Goal: Complete application form: Complete application form

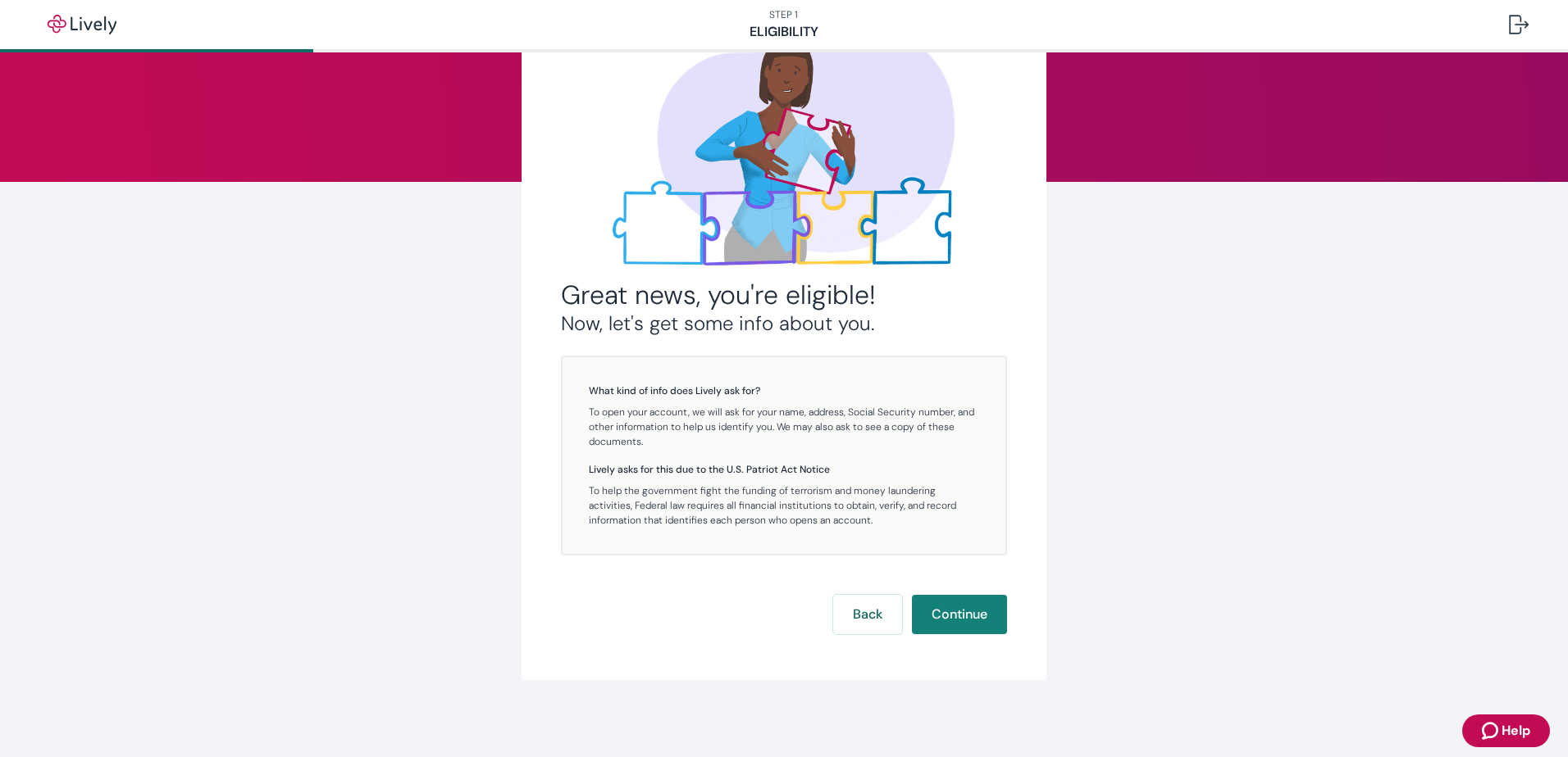
scroll to position [118, 0]
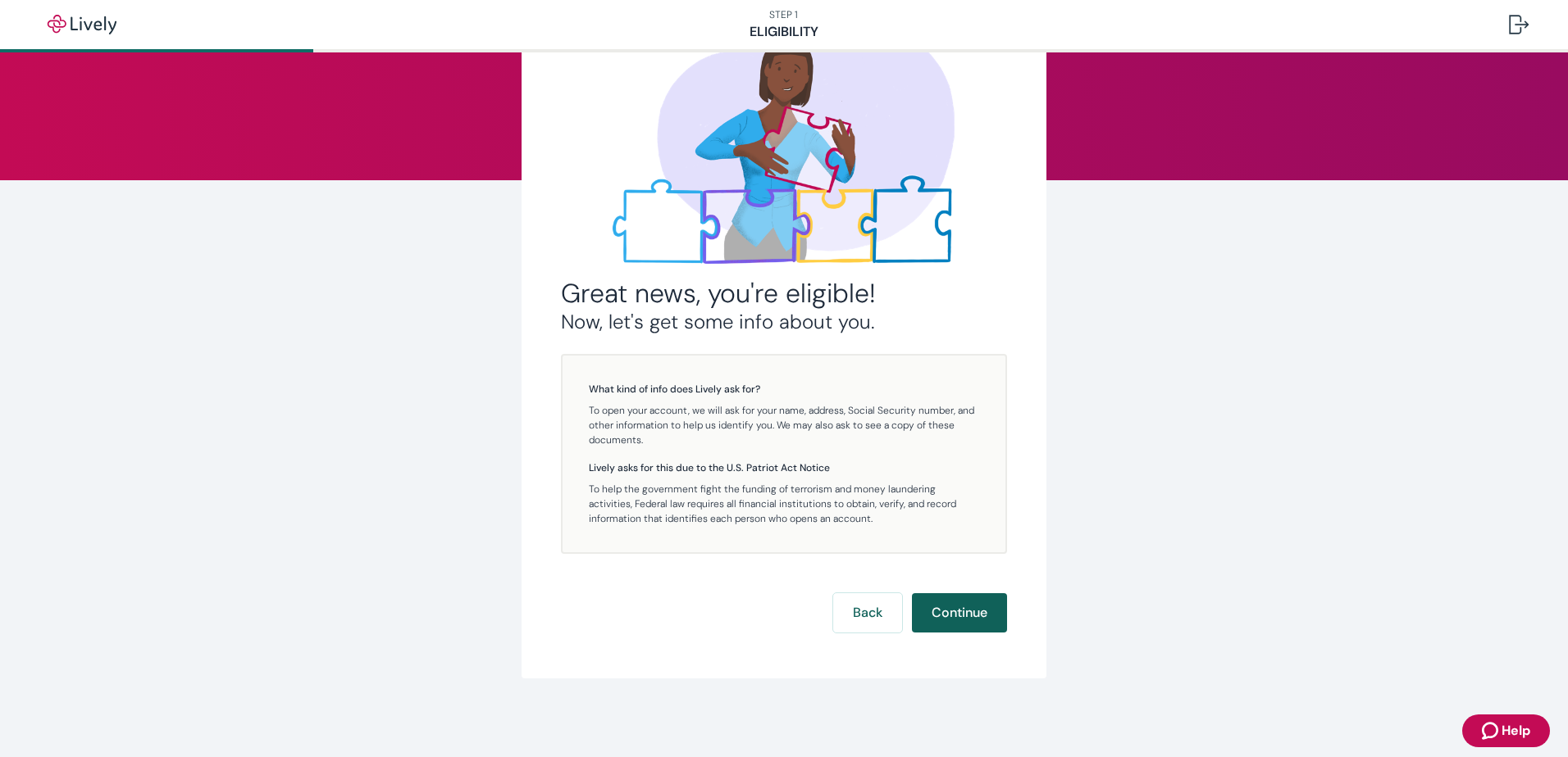
click at [959, 605] on button "Continue" at bounding box center [959, 613] width 95 height 39
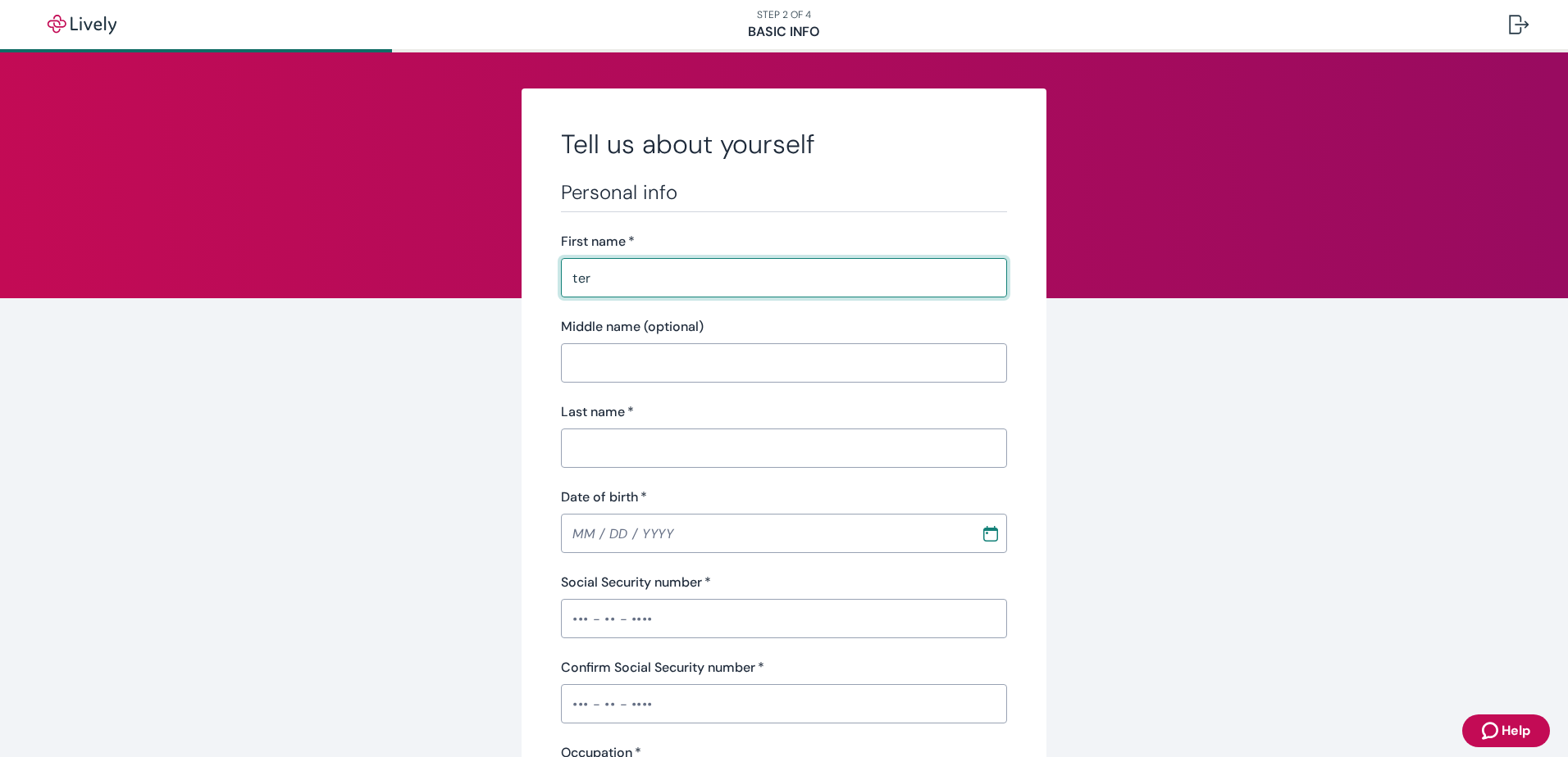
type input "[PERSON_NAME]"
type input "personal"
type input "[PHONE_NUMBER]"
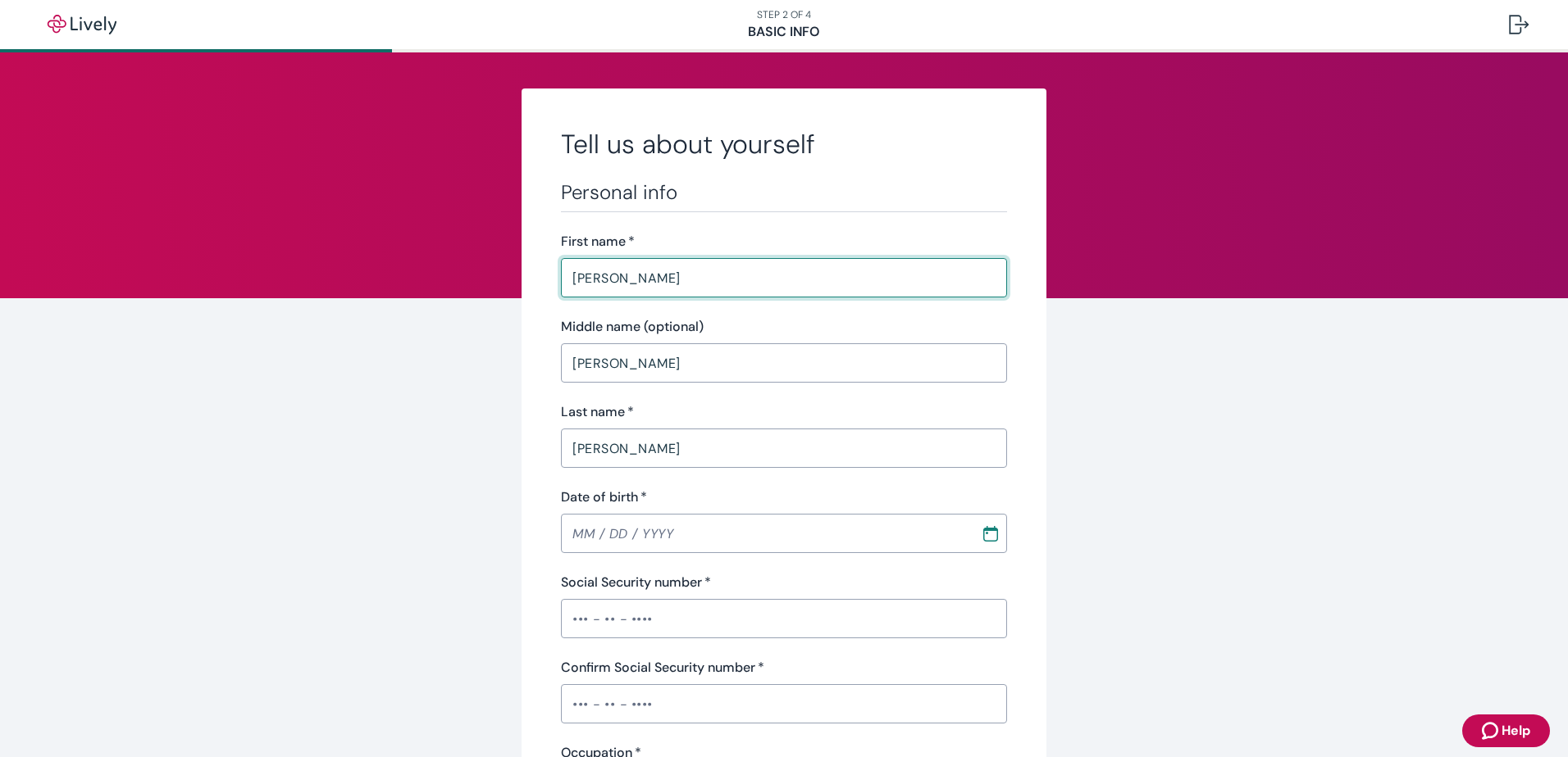
type input "85140"
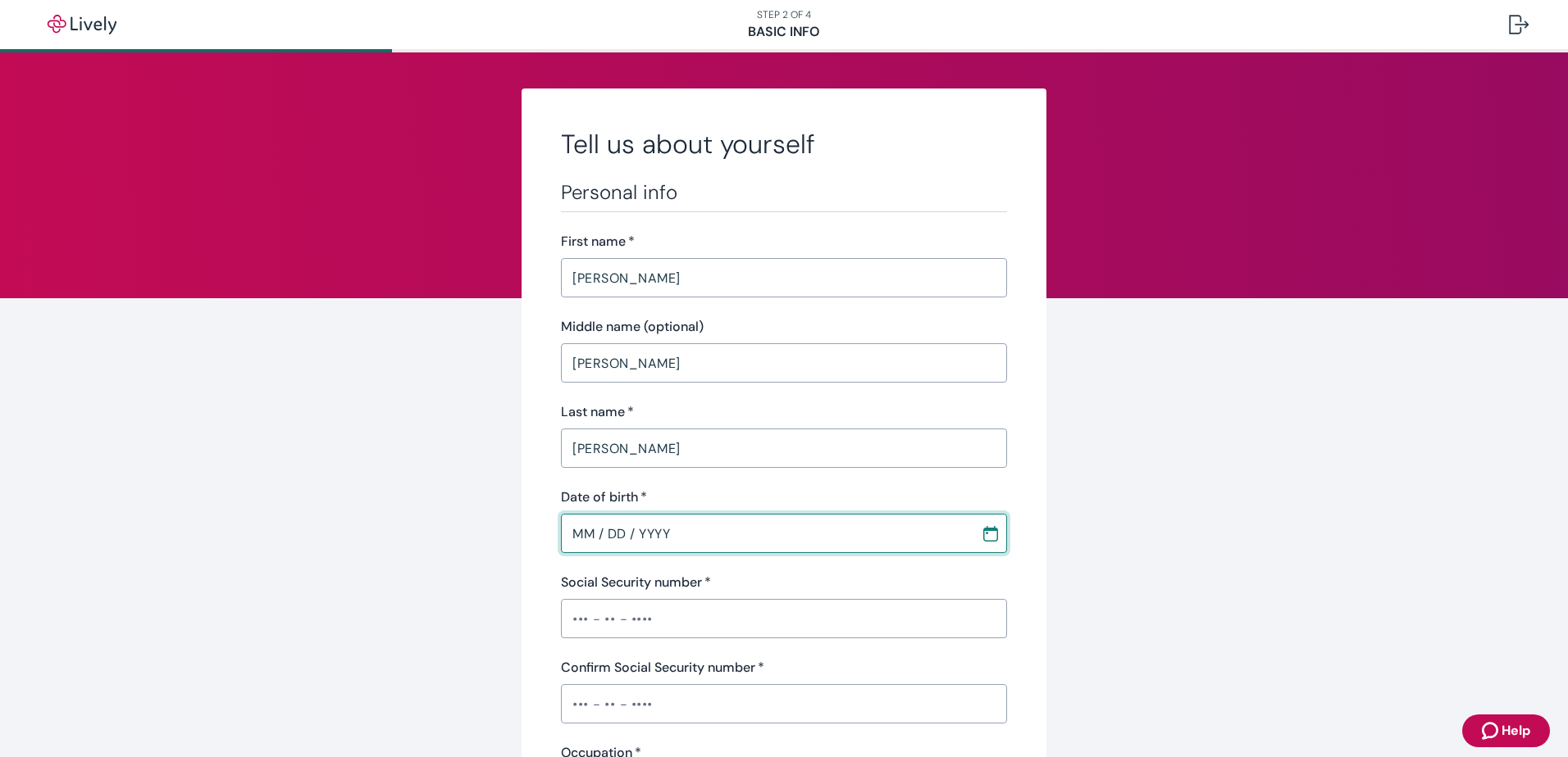
click at [584, 535] on input "MM / DD / YYYY" at bounding box center [765, 533] width 408 height 33
type input "[DATE]"
click at [569, 610] on input "Social Security number   *" at bounding box center [784, 618] width 446 height 33
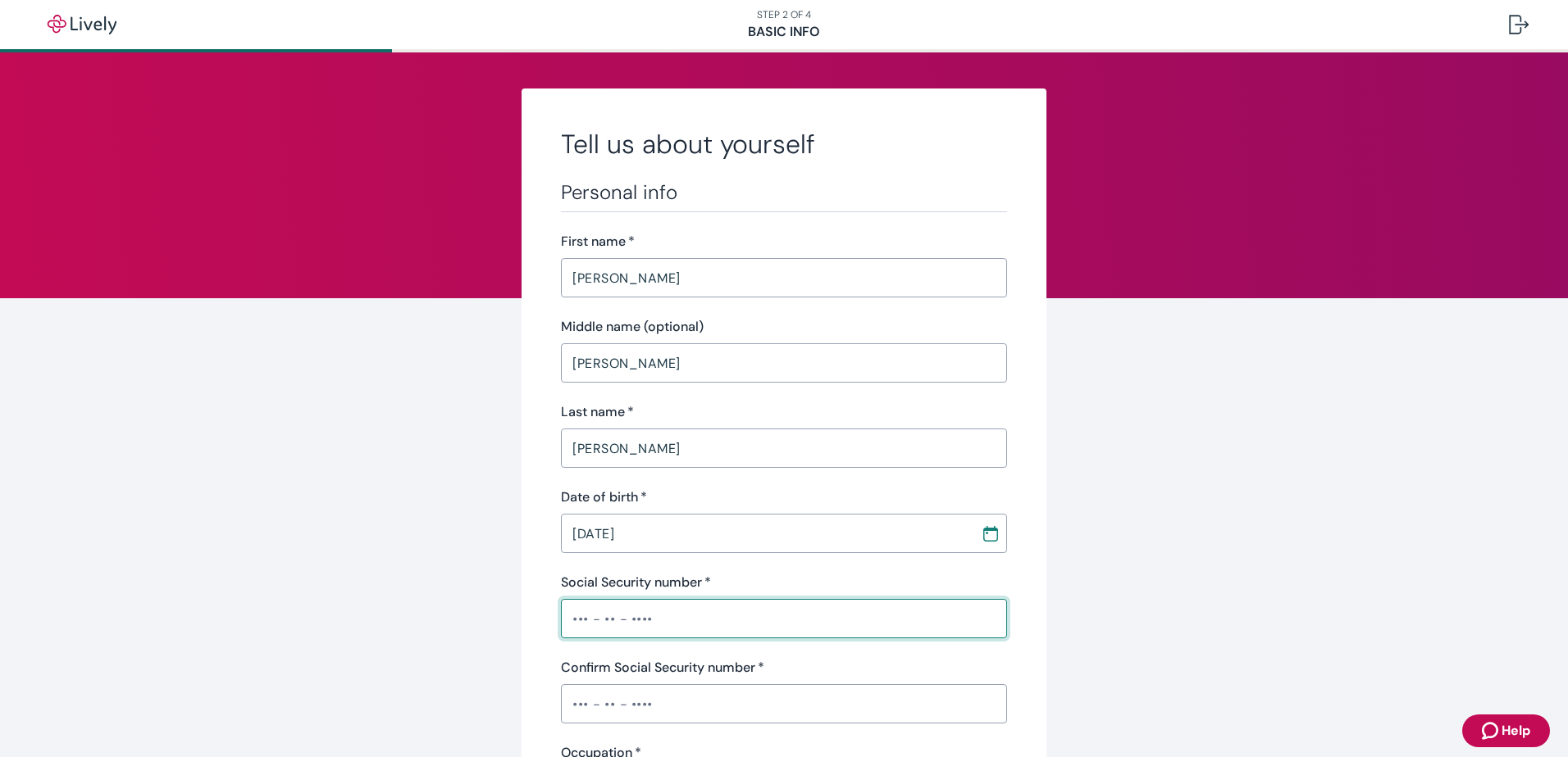
click at [571, 697] on div "Confirm Social Security number   * ​" at bounding box center [784, 691] width 446 height 66
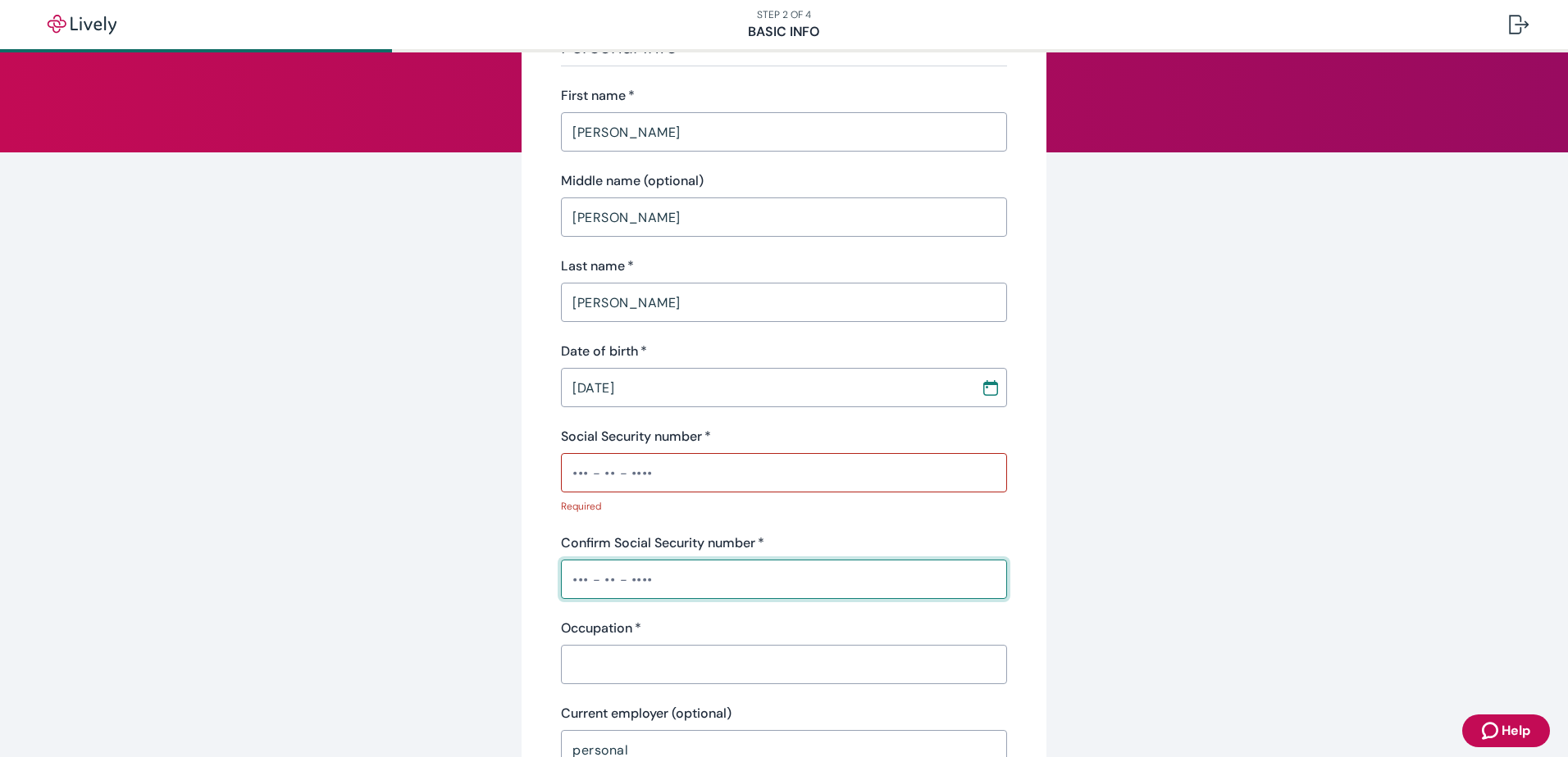
scroll to position [164, 0]
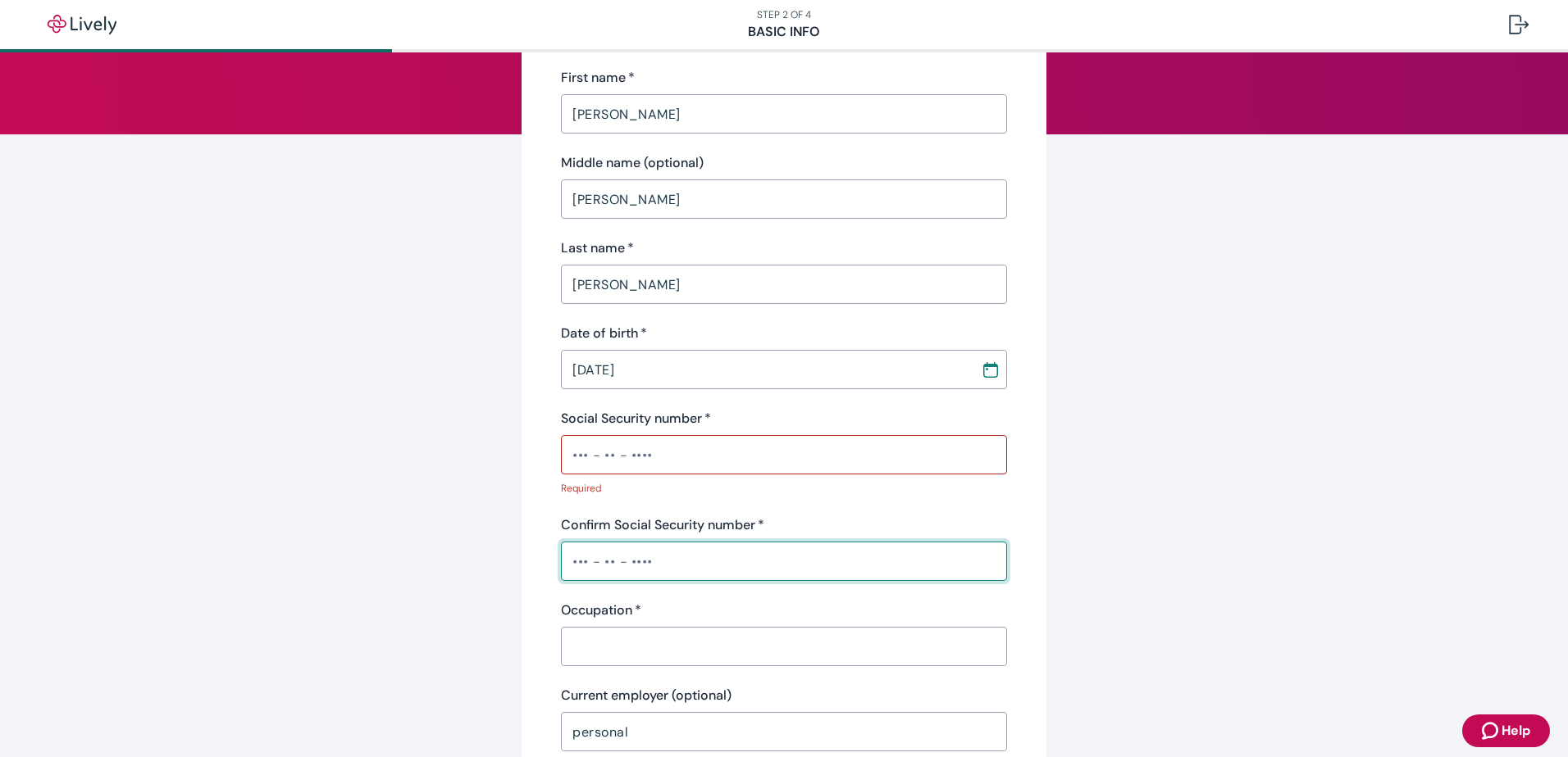
click at [679, 452] on input "Social Security number   *" at bounding box center [784, 454] width 446 height 33
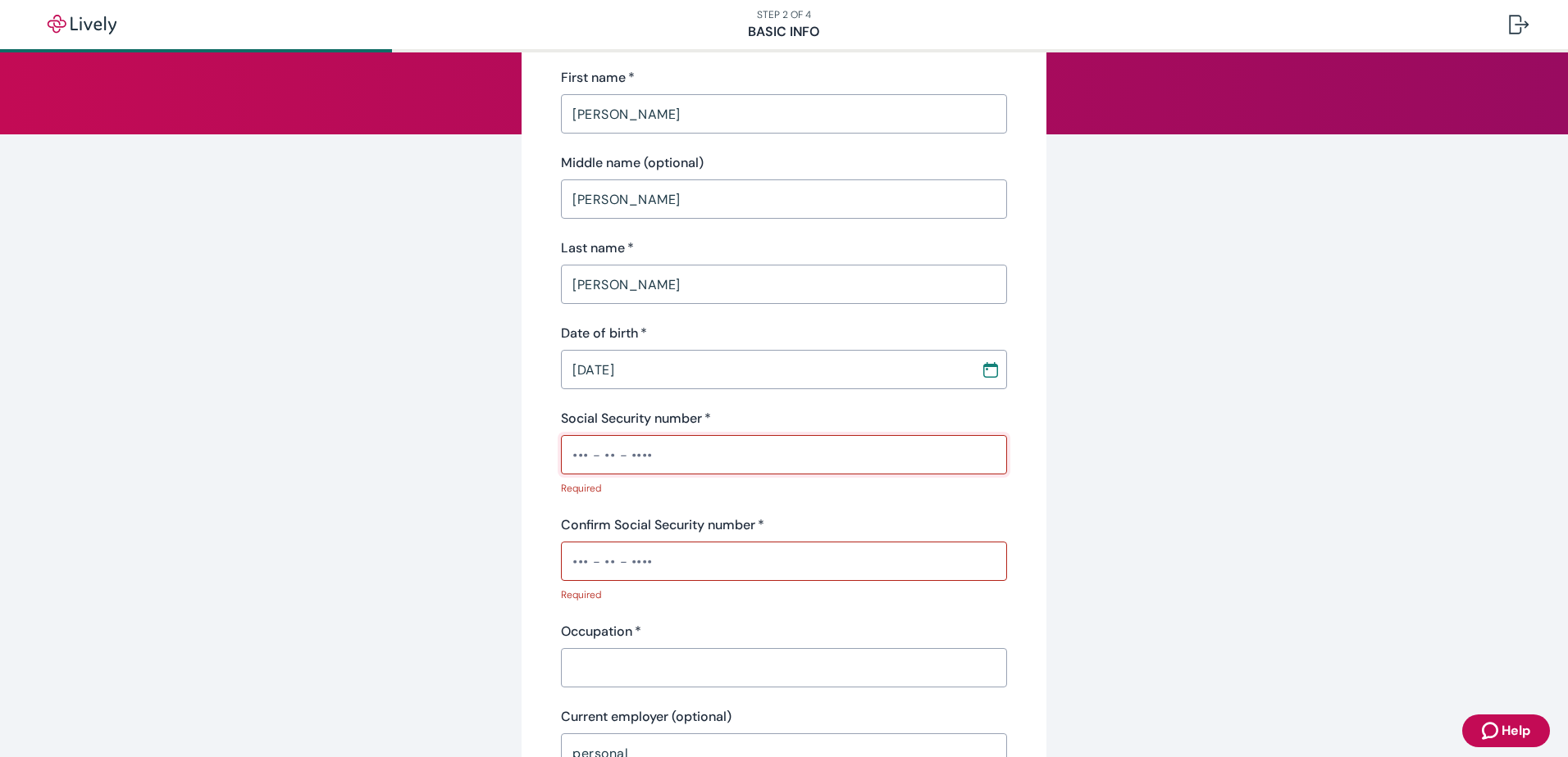
click at [681, 560] on input "Confirm Social Security number   *" at bounding box center [784, 561] width 446 height 33
click at [569, 668] on input "Occupation   *" at bounding box center [784, 668] width 446 height 33
drag, startPoint x: 684, startPoint y: 453, endPoint x: 524, endPoint y: 449, distance: 160.0
click at [524, 449] on div "Tell us about yourself Personal info First name   * [PERSON_NAME] ​ Middle name…" at bounding box center [784, 722] width 525 height 1594
click at [648, 452] on input "Social Security number   *" at bounding box center [784, 454] width 446 height 33
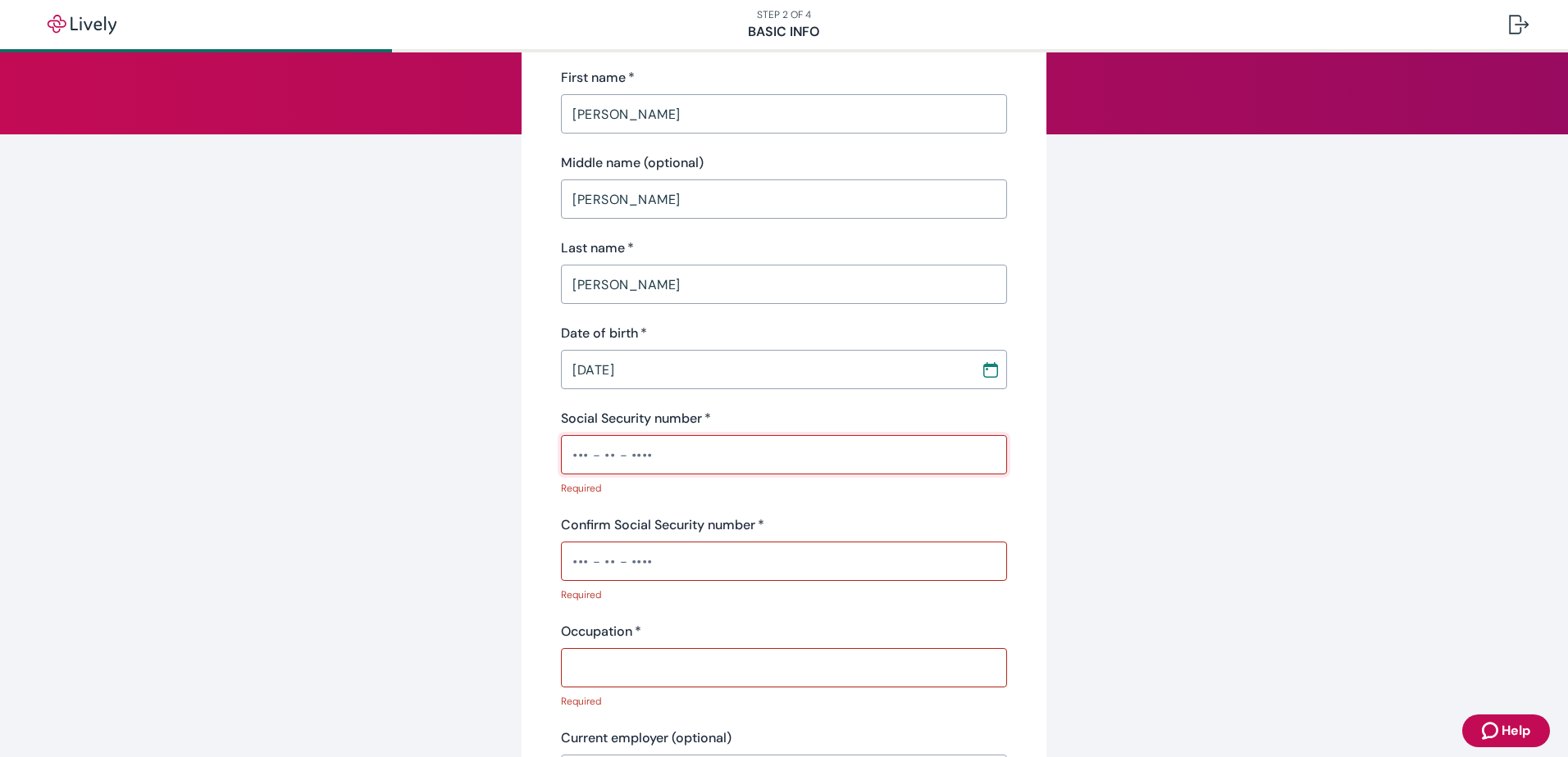
click at [647, 452] on input "Social Security number   *" at bounding box center [784, 454] width 446 height 33
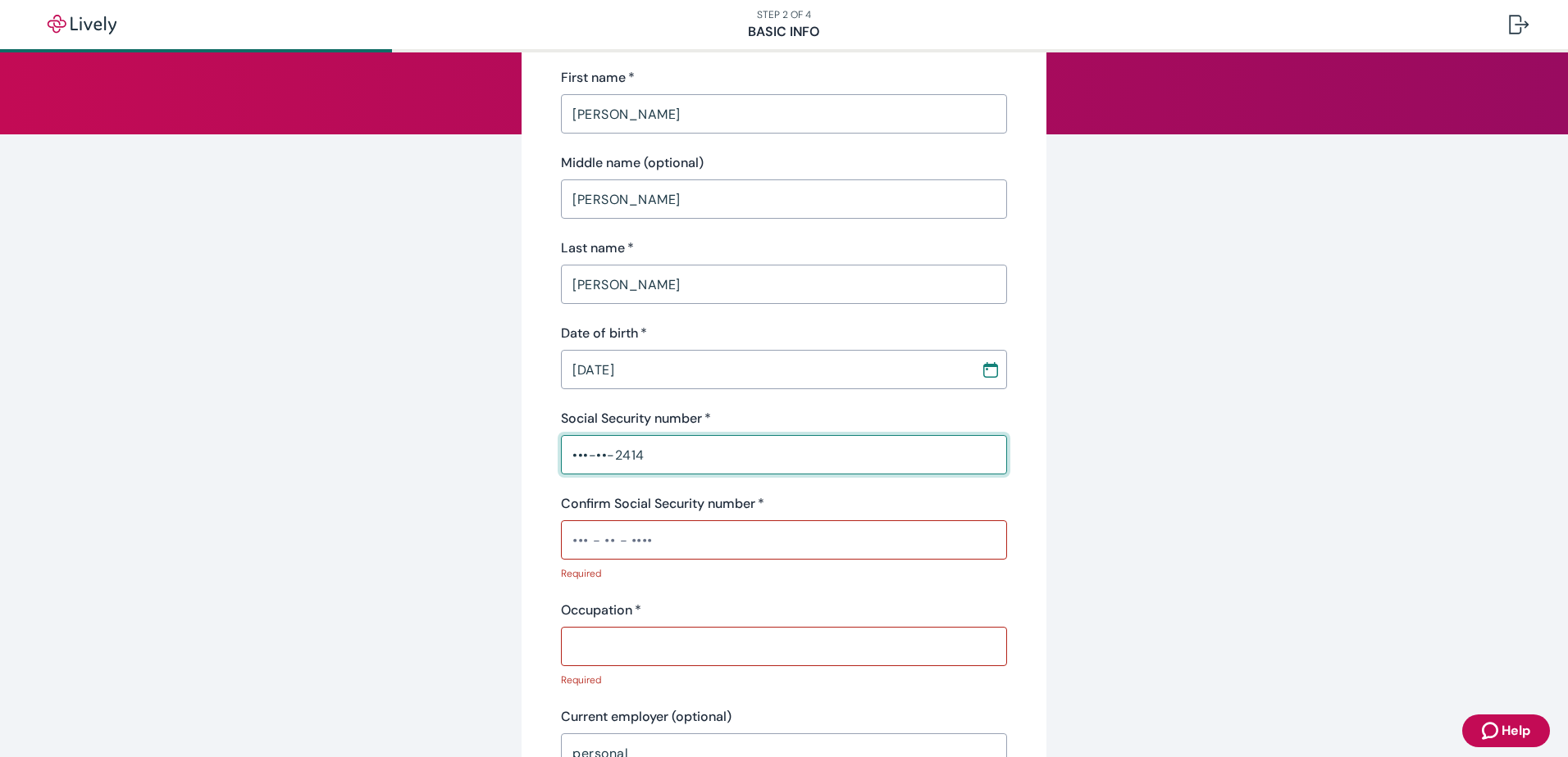
type input "•••-••-2414"
click at [562, 536] on input "Confirm Social Security number   *" at bounding box center [784, 540] width 446 height 33
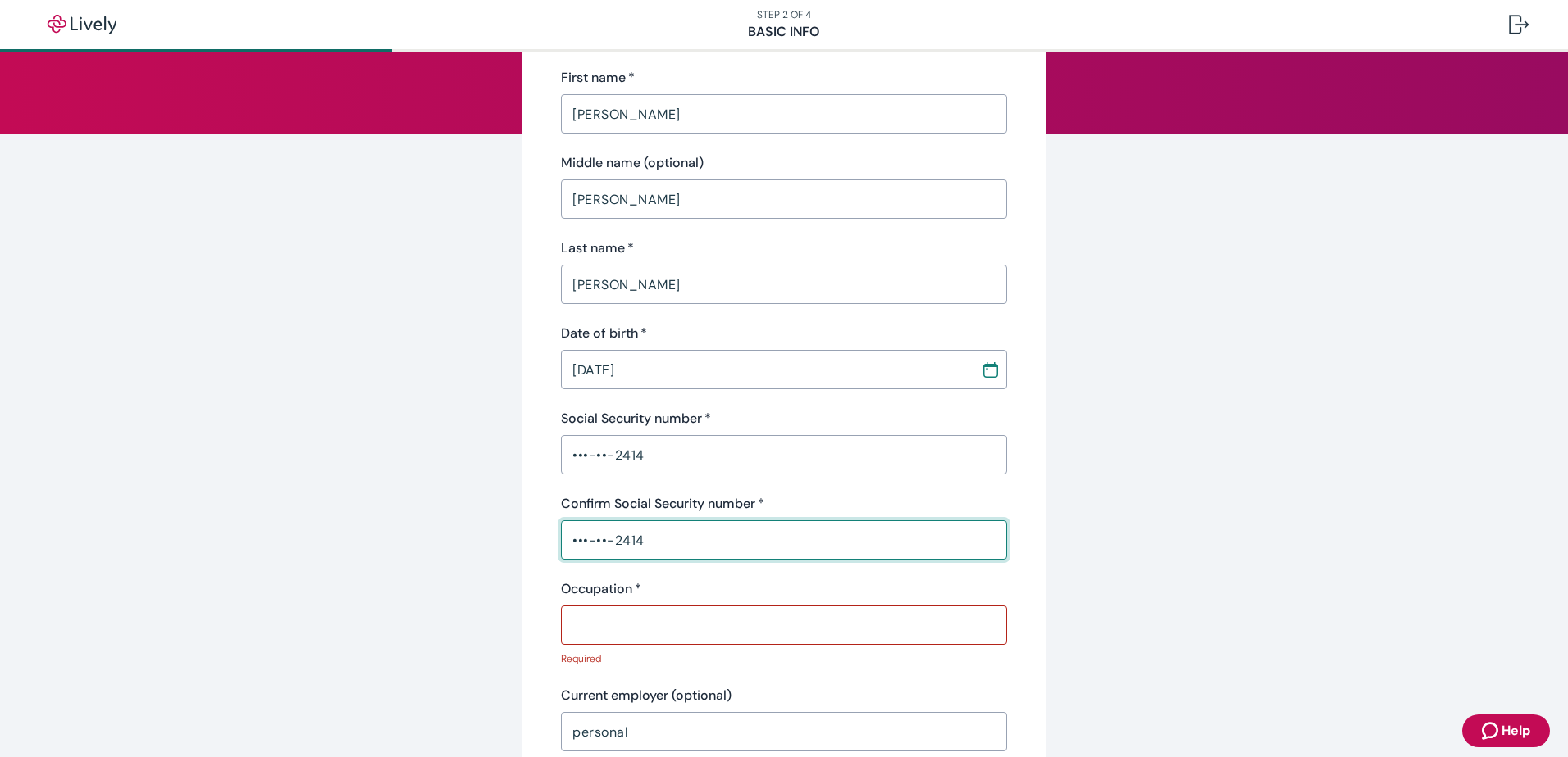
type input "•••-••-2414"
click at [602, 630] on input "Occupation   *" at bounding box center [784, 625] width 446 height 33
type input "ADMIN SPECIALIST"
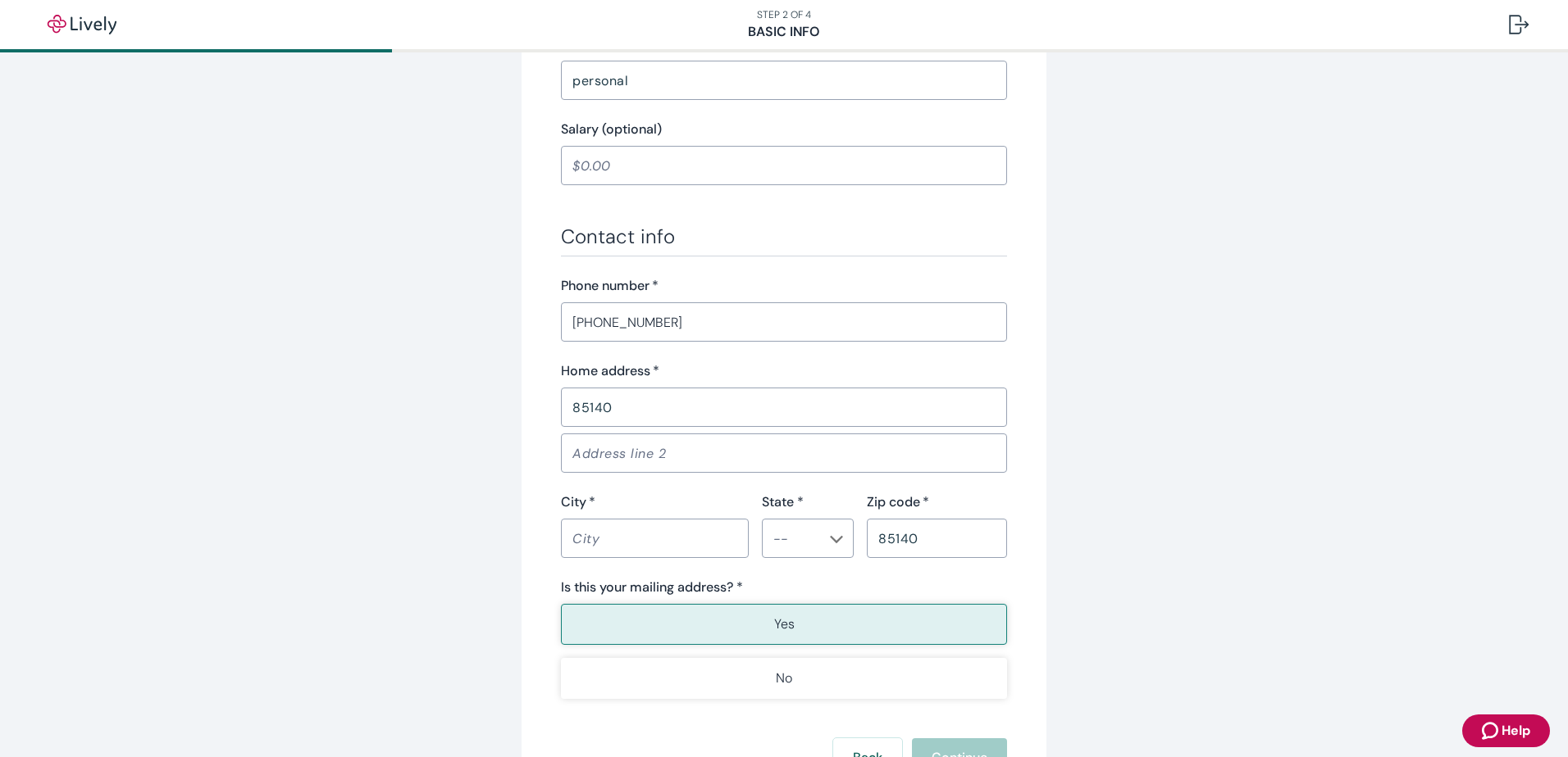
scroll to position [820, 0]
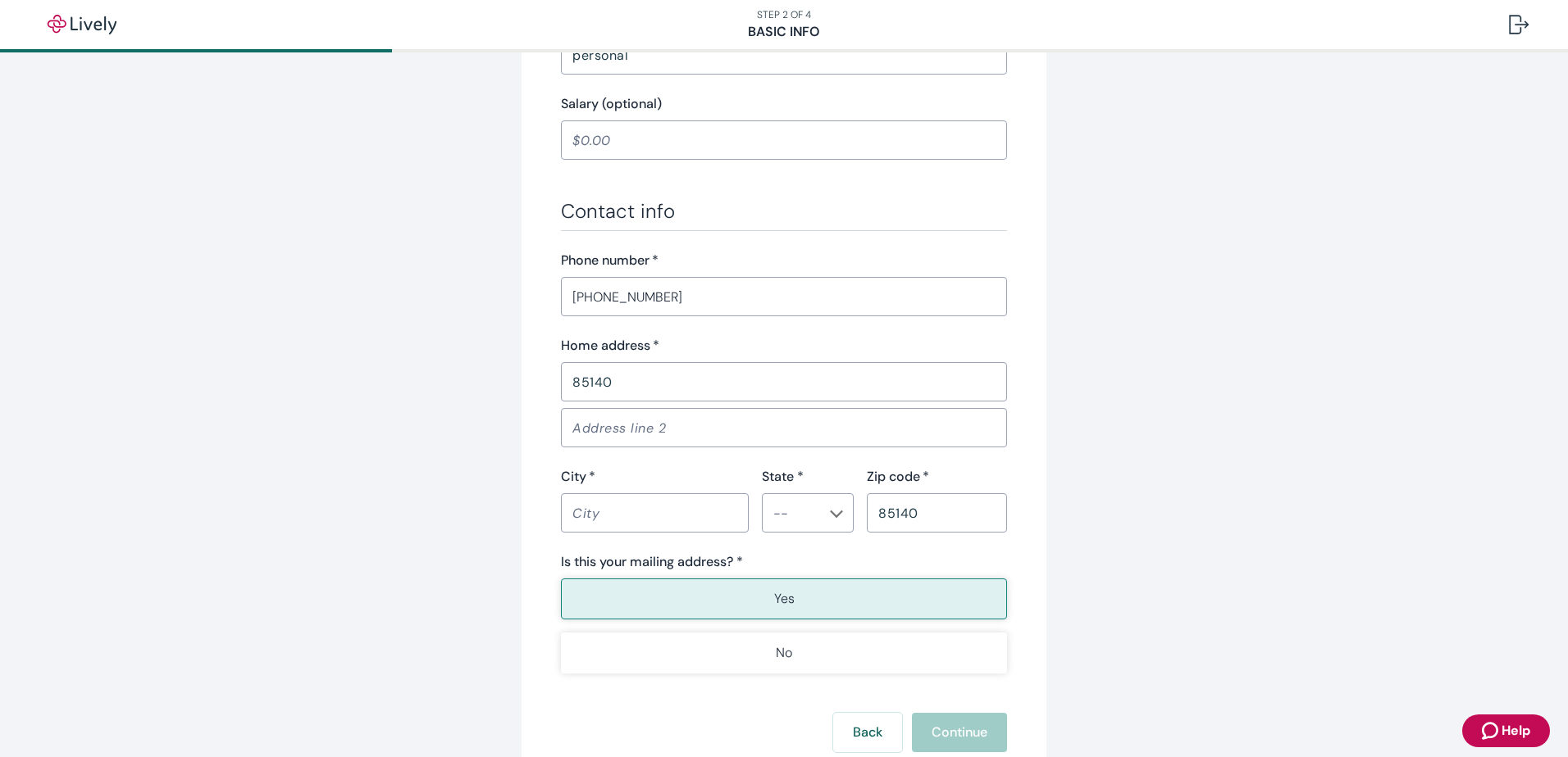
click at [576, 439] on input "Address line 2" at bounding box center [784, 428] width 446 height 33
type input "[STREET_ADDRESS]"
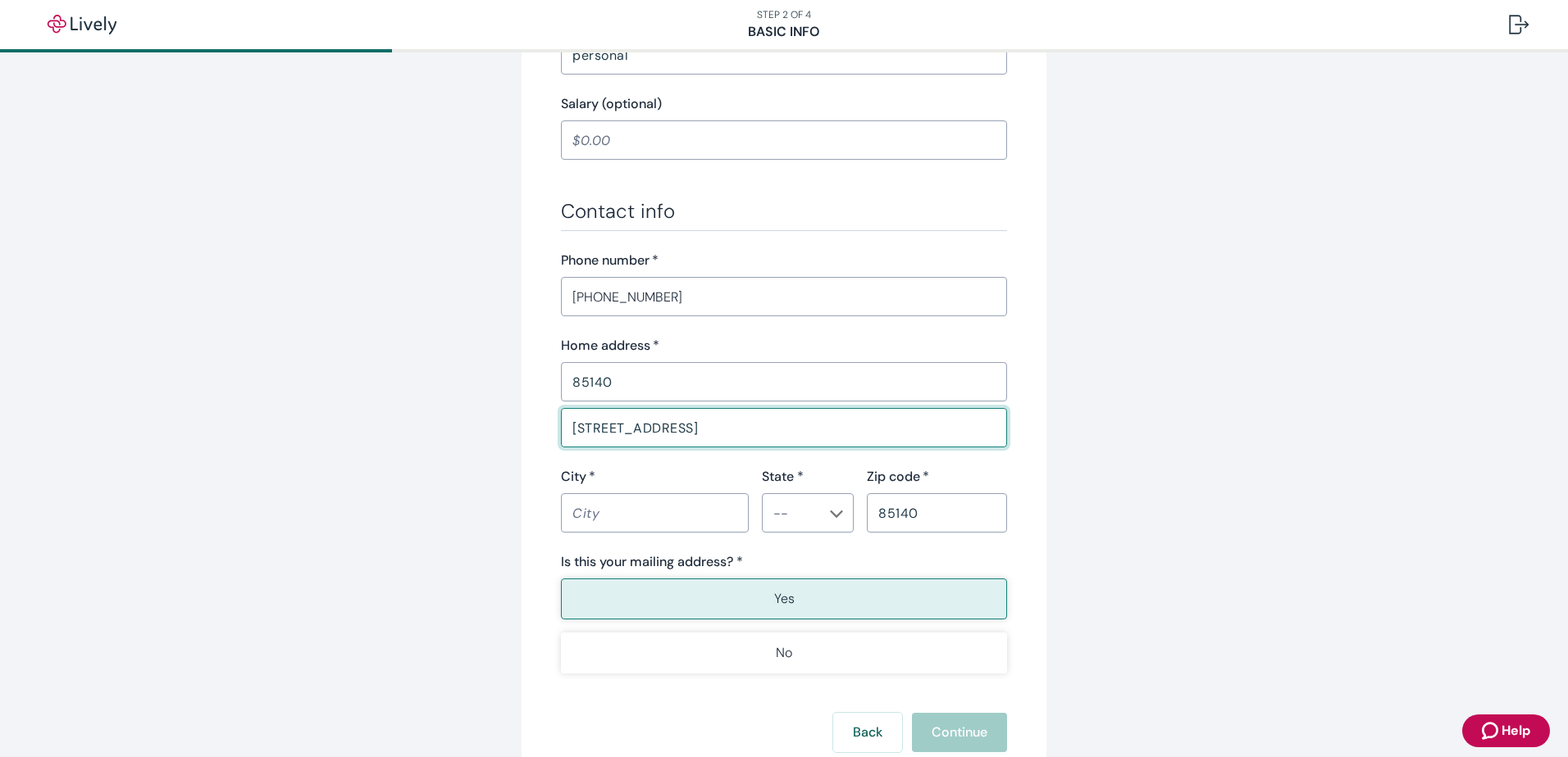
type input "[GEOGRAPHIC_DATA]"
type input "[US_STATE]"
click at [786, 298] on li "AZ" at bounding box center [803, 299] width 92 height 29
type input "AZ"
click at [774, 594] on p "Yes" at bounding box center [784, 599] width 20 height 19
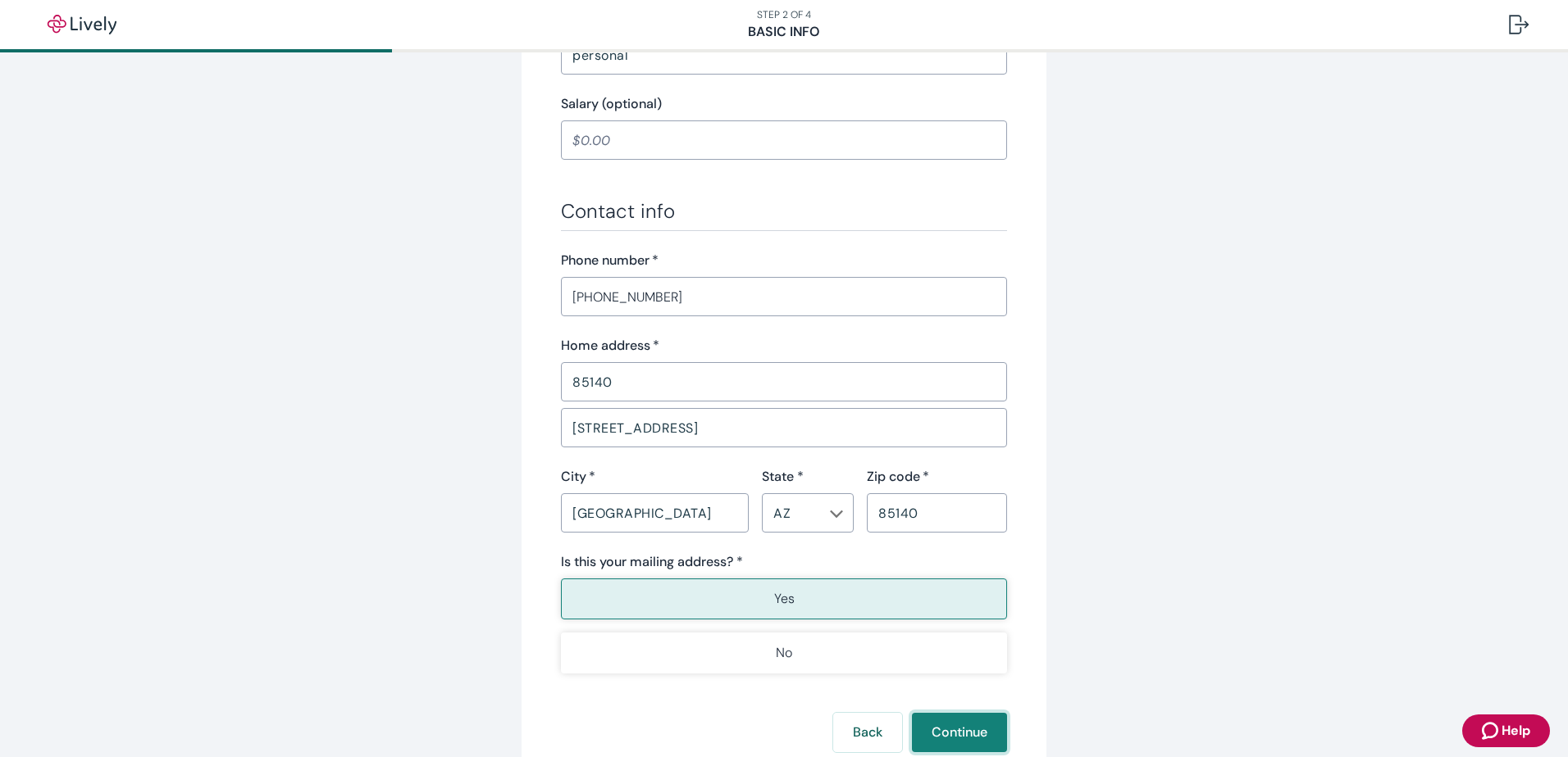
click at [959, 725] on button "Continue" at bounding box center [959, 732] width 95 height 39
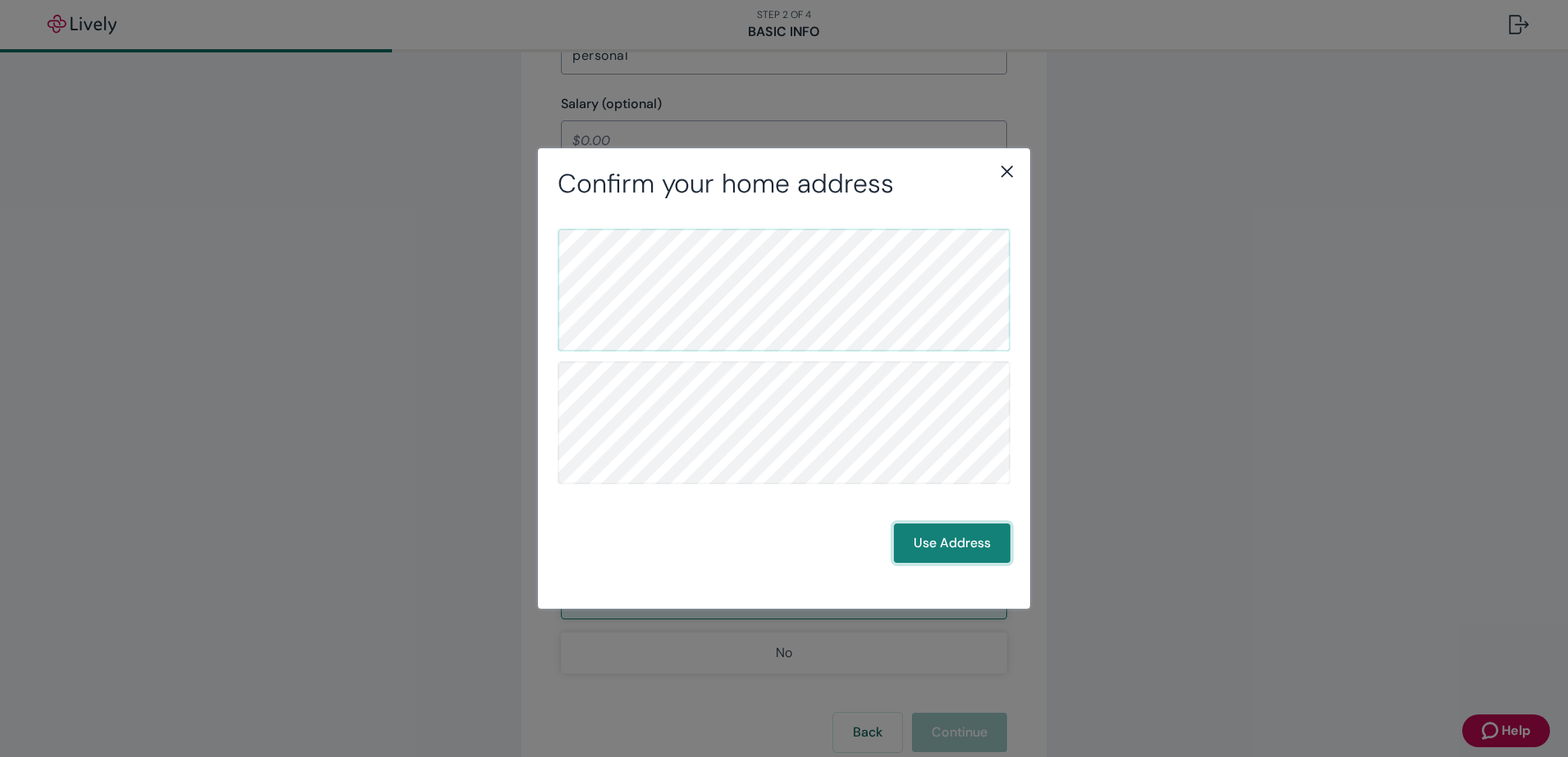
click at [961, 539] on button "Use Address" at bounding box center [951, 544] width 116 height 39
click at [961, 540] on button "Use Address" at bounding box center [951, 544] width 116 height 39
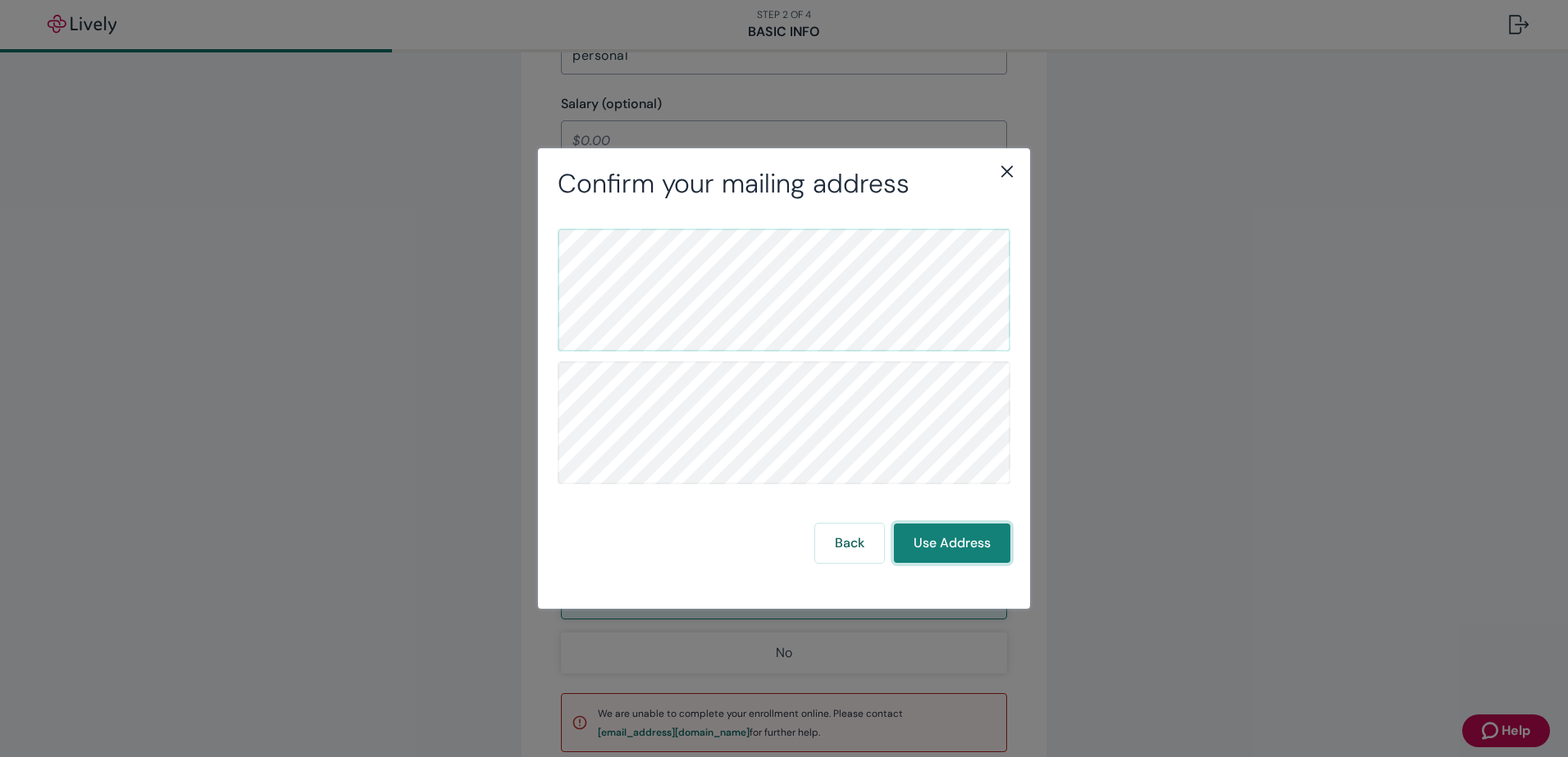
click at [948, 543] on button "Use Address" at bounding box center [951, 544] width 116 height 39
click at [951, 535] on button "Use Address" at bounding box center [951, 544] width 116 height 39
click at [1008, 168] on icon "close" at bounding box center [1007, 171] width 19 height 19
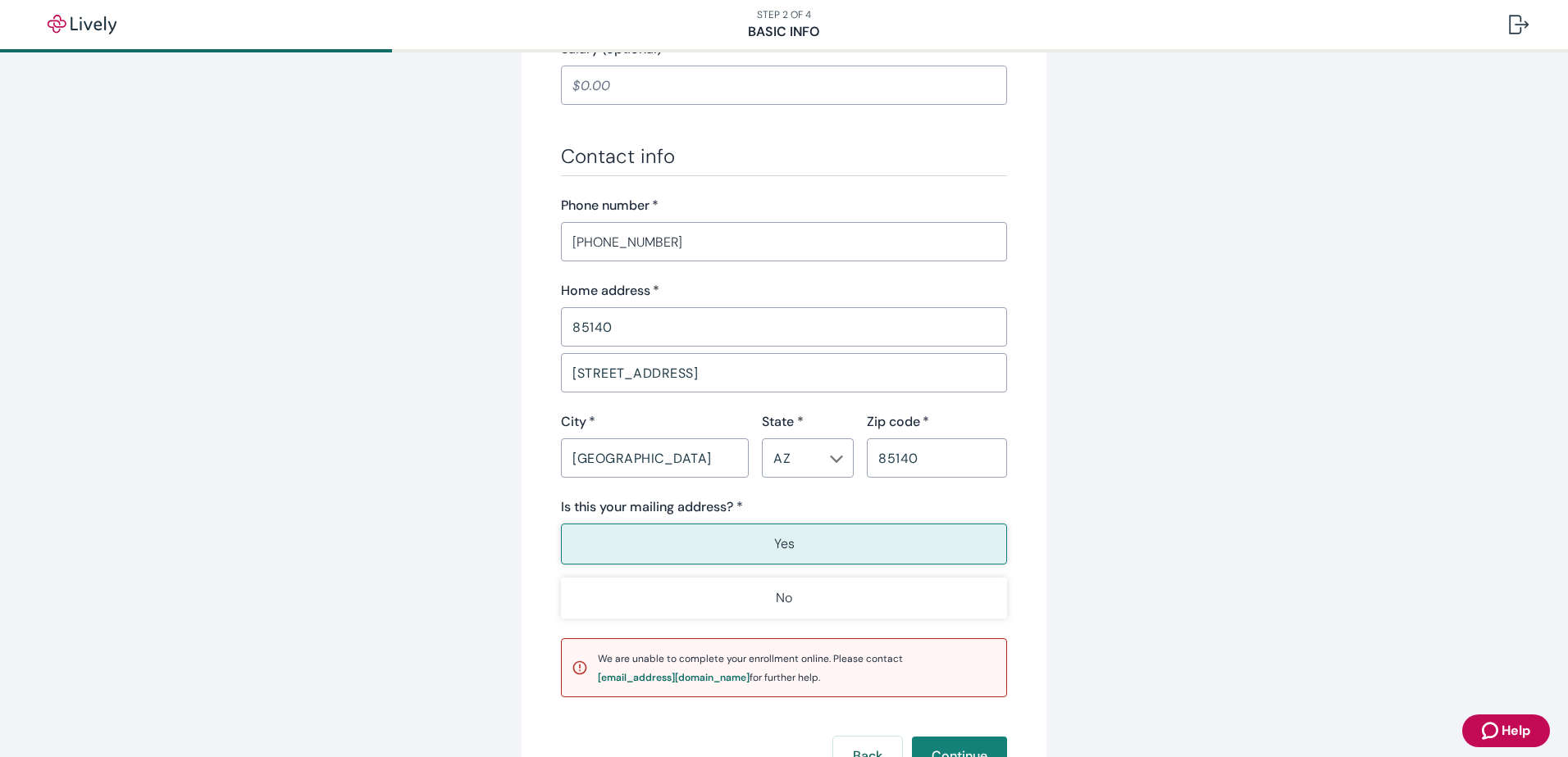
scroll to position [901, 0]
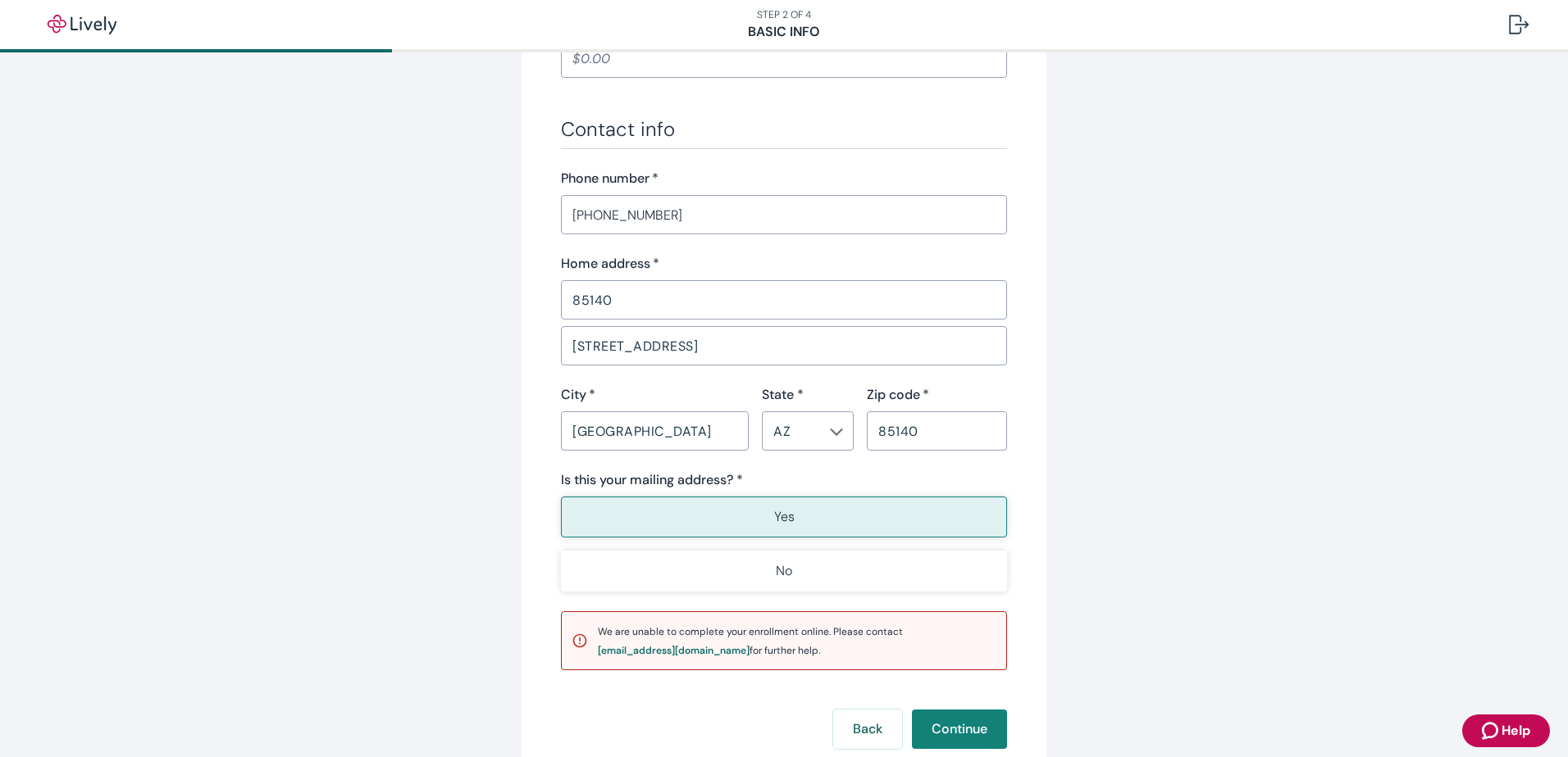
click at [790, 507] on button "Yes" at bounding box center [784, 517] width 446 height 41
click at [957, 726] on button "Continue" at bounding box center [959, 730] width 95 height 39
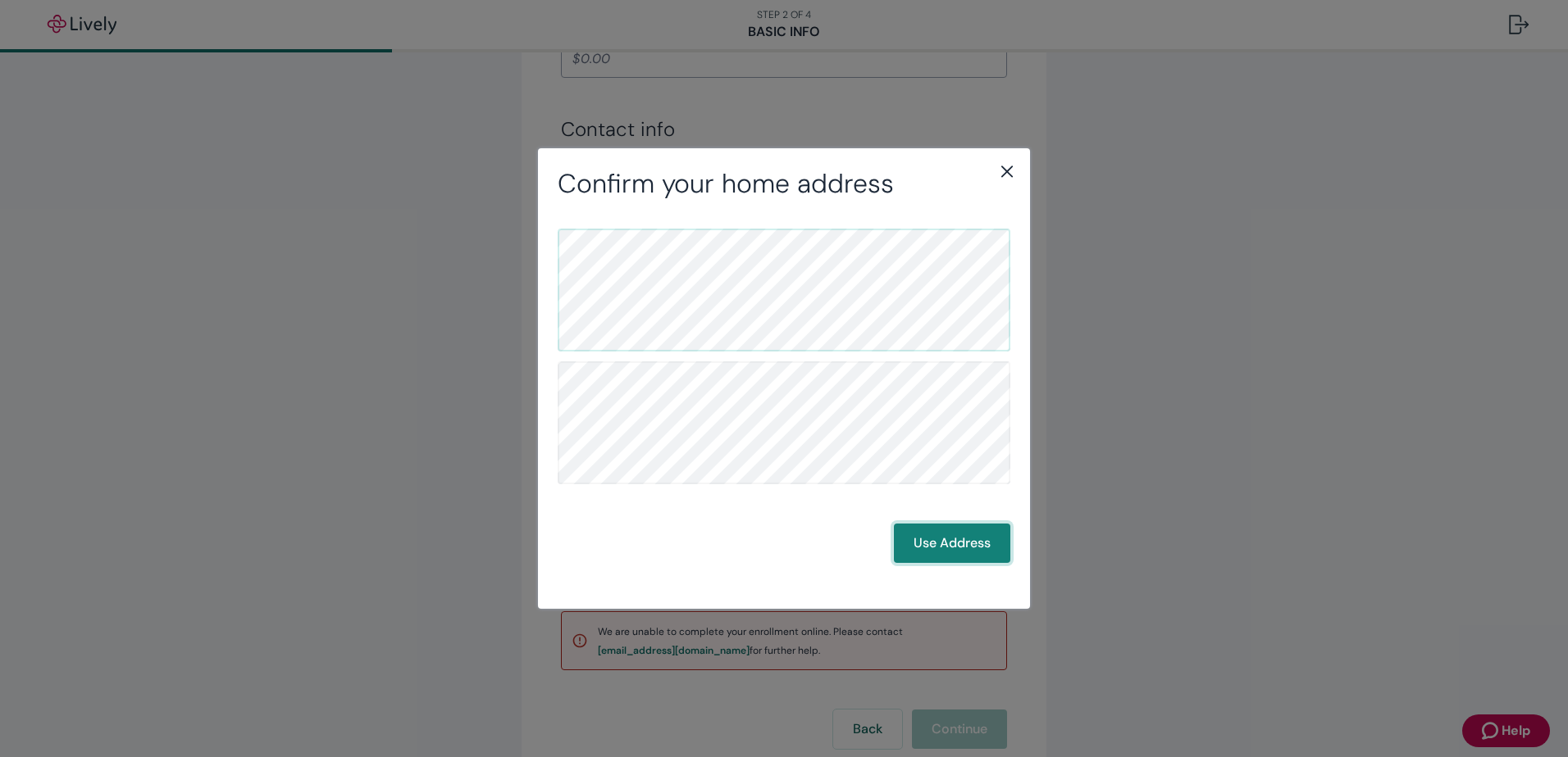
click at [966, 539] on button "Use Address" at bounding box center [951, 544] width 116 height 39
click at [966, 537] on button "Use Address" at bounding box center [951, 544] width 116 height 39
click at [938, 537] on button "Use Address" at bounding box center [951, 544] width 116 height 39
click at [961, 541] on button "Use Address" at bounding box center [951, 544] width 116 height 39
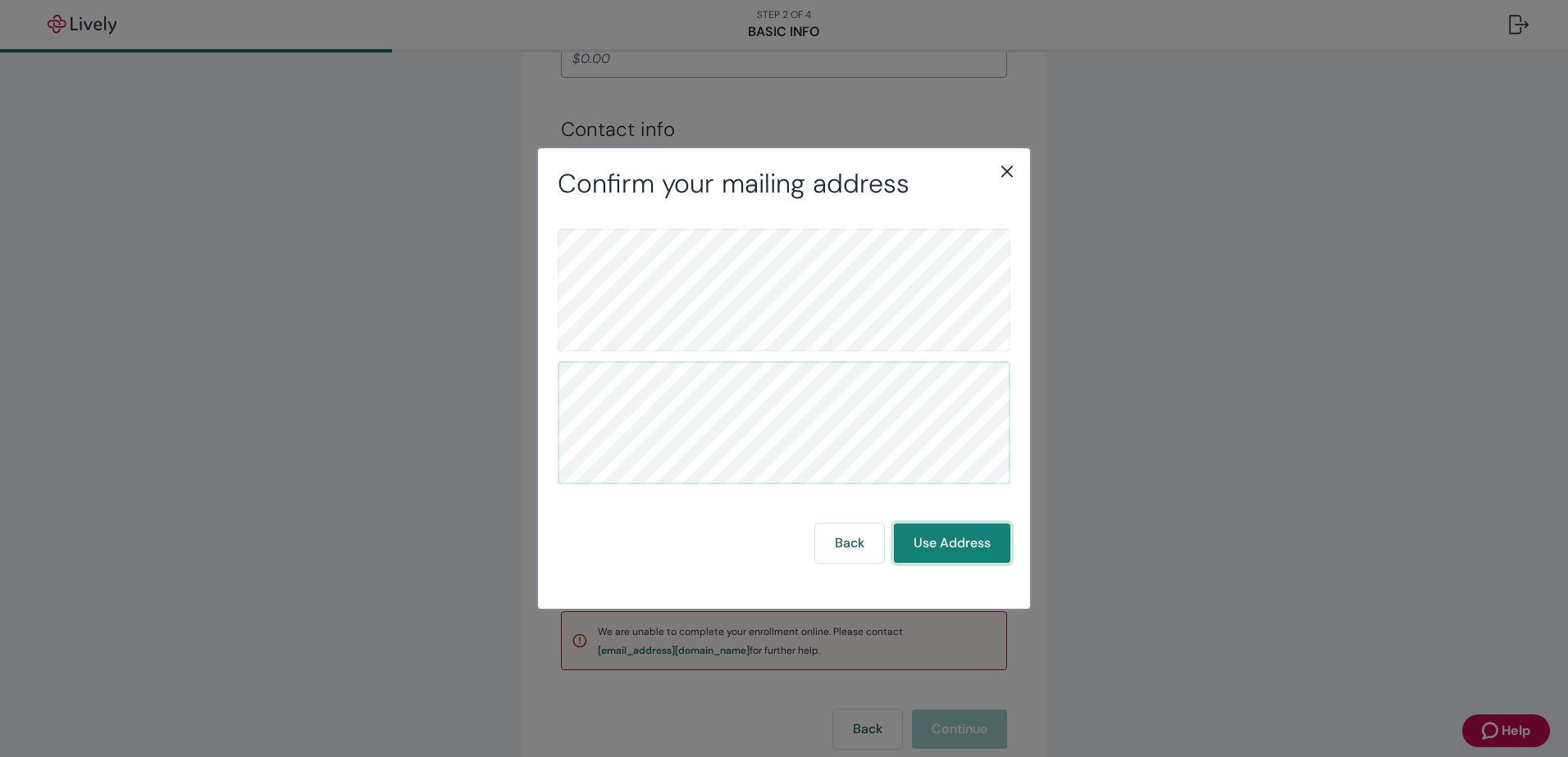
click at [961, 541] on button "Use Address" at bounding box center [951, 544] width 116 height 39
click at [966, 534] on button "Use Address" at bounding box center [951, 544] width 116 height 39
click at [1008, 167] on icon "close" at bounding box center [1007, 171] width 19 height 19
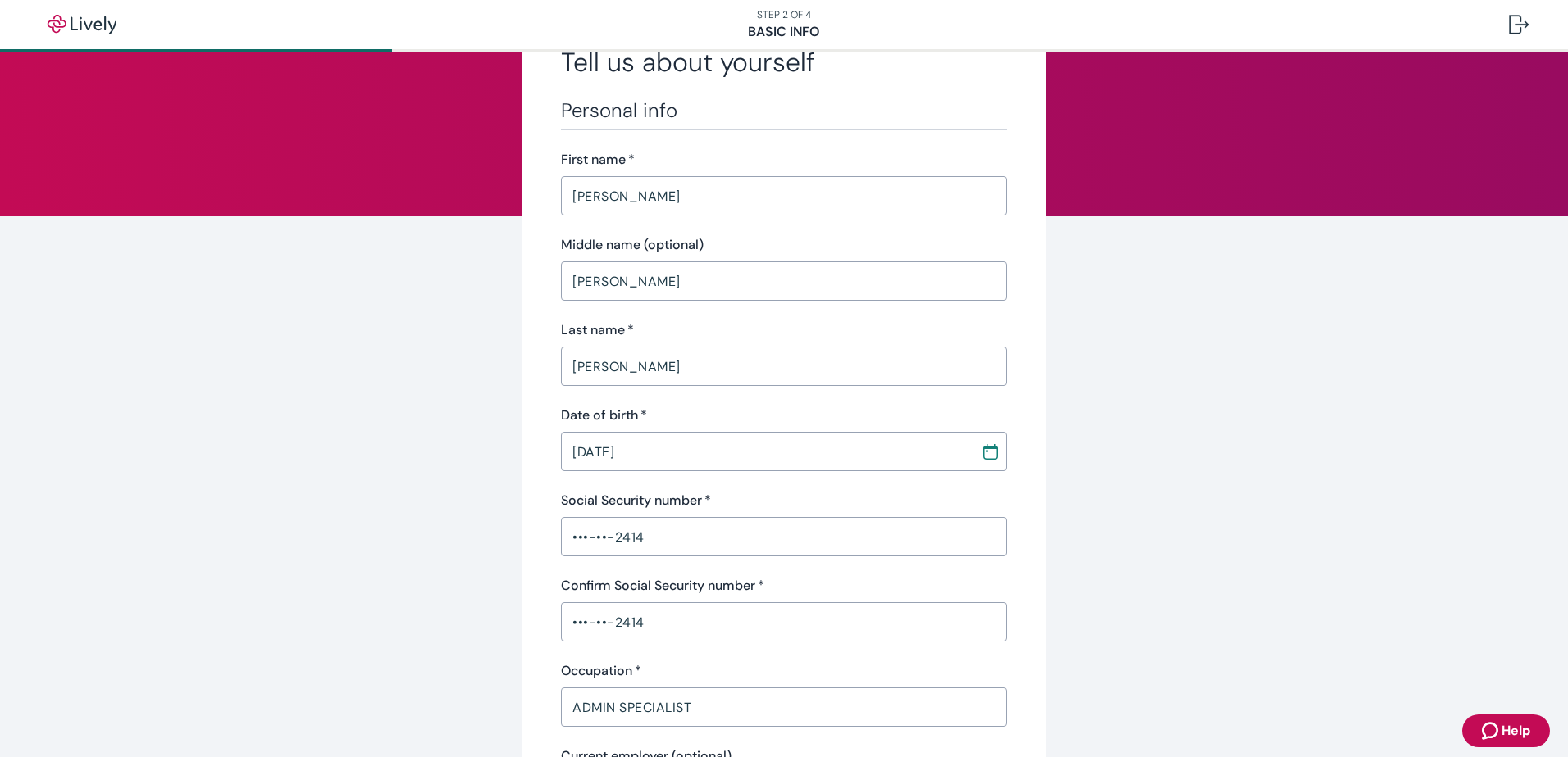
scroll to position [0, 0]
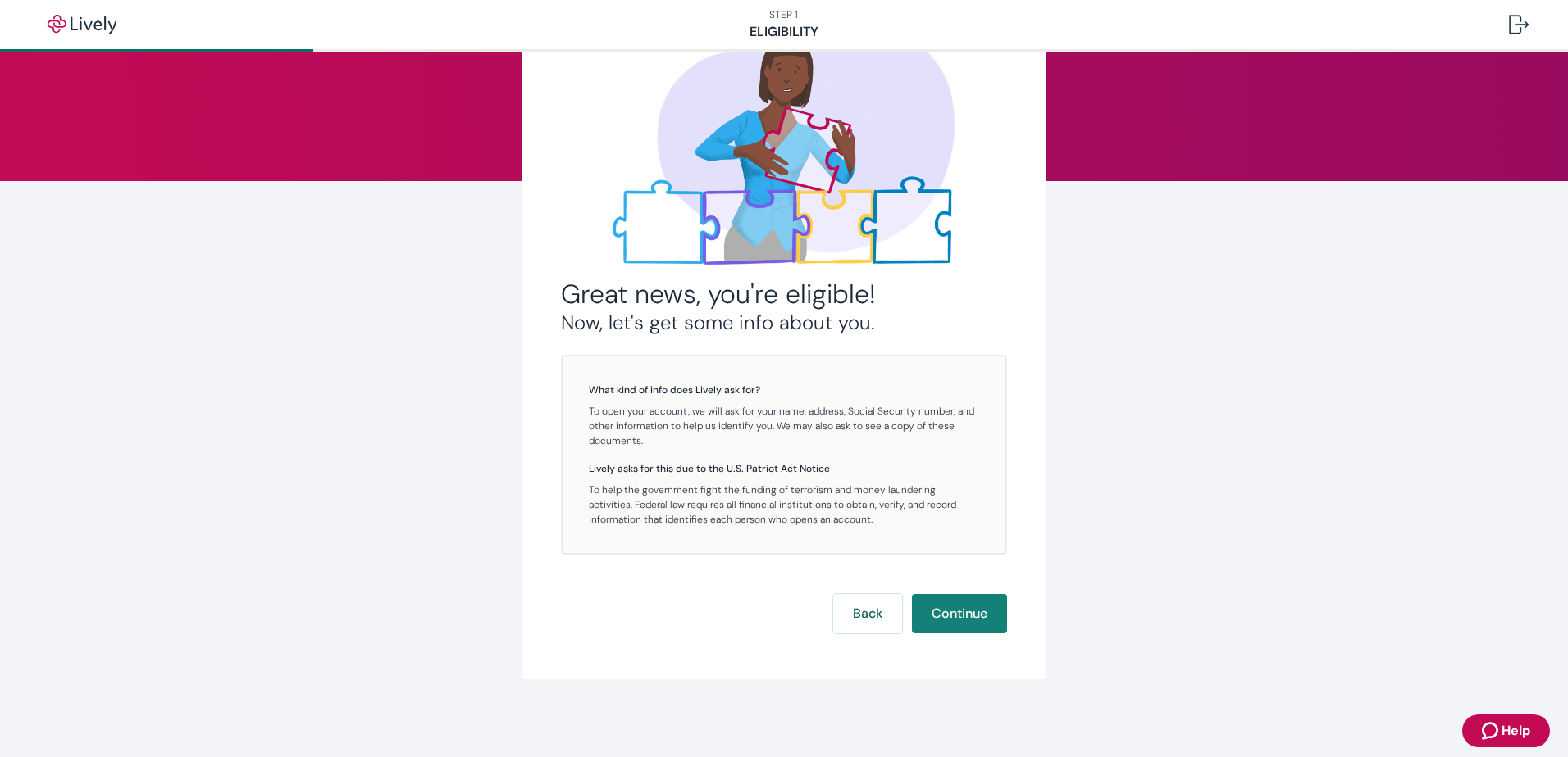
scroll to position [118, 0]
click at [867, 602] on button "Back" at bounding box center [868, 613] width 69 height 39
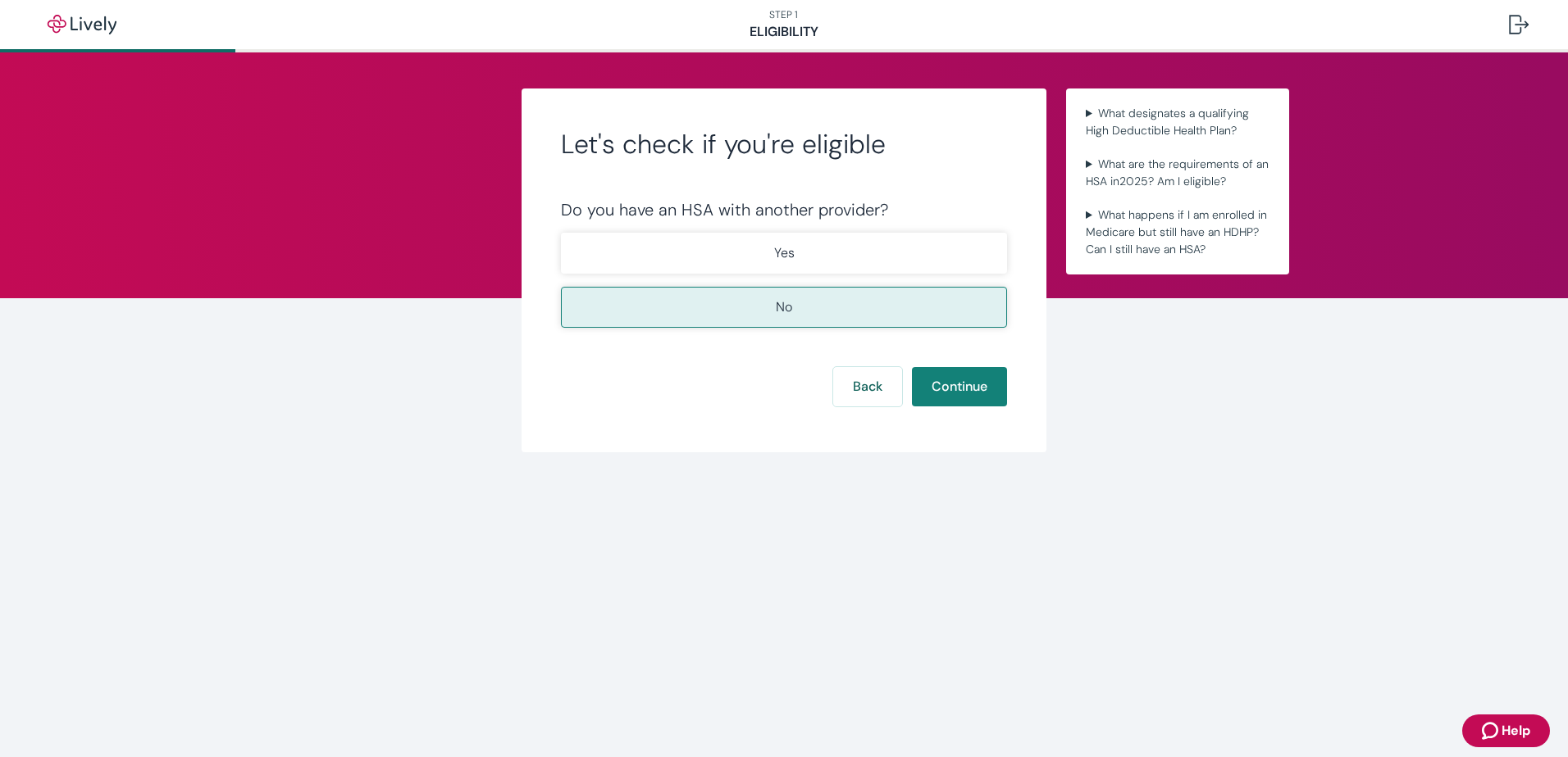
click at [800, 305] on button "No" at bounding box center [784, 307] width 446 height 41
click at [962, 377] on button "Continue" at bounding box center [959, 387] width 95 height 39
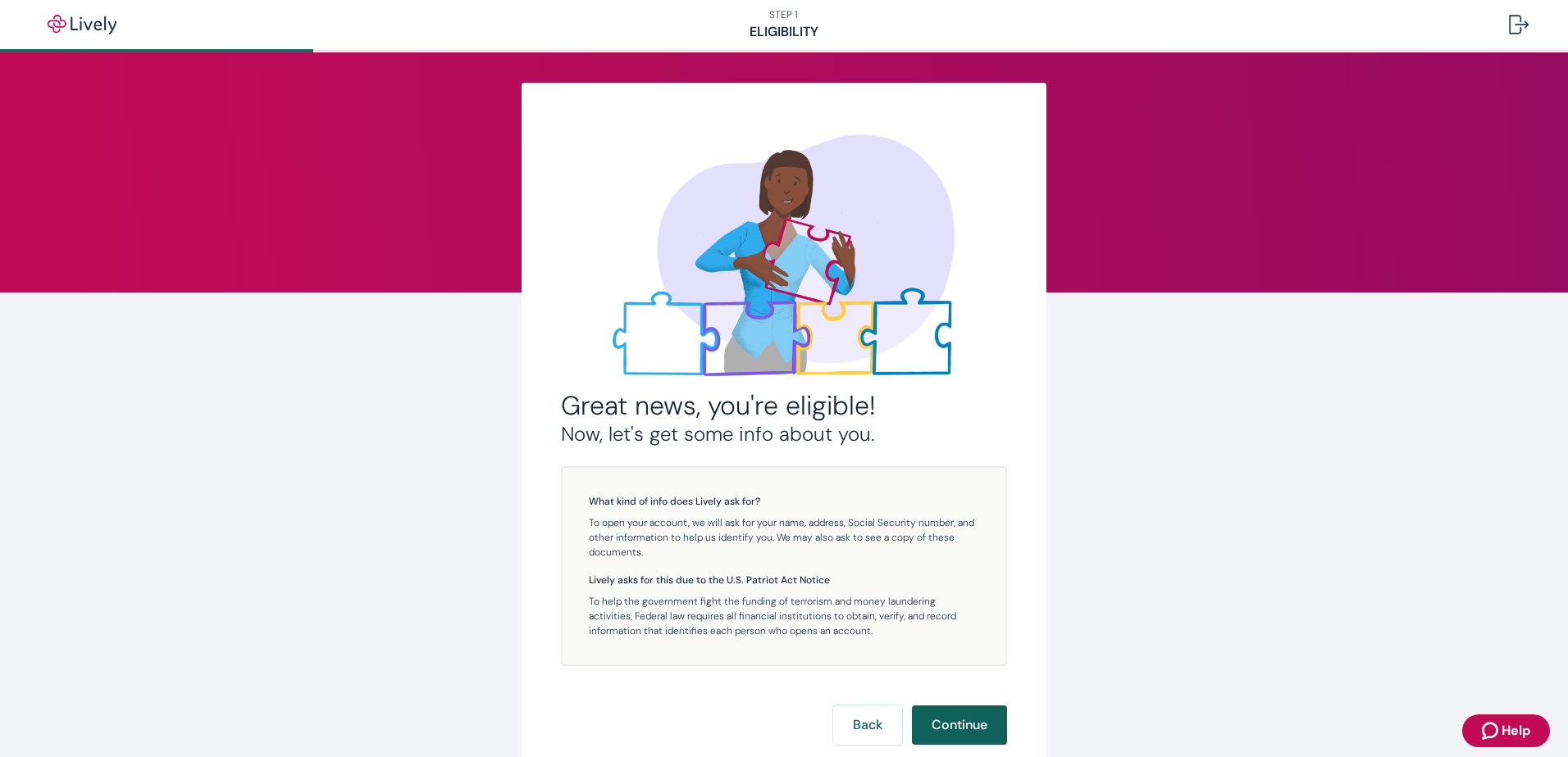
click at [951, 718] on button "Continue" at bounding box center [959, 725] width 95 height 39
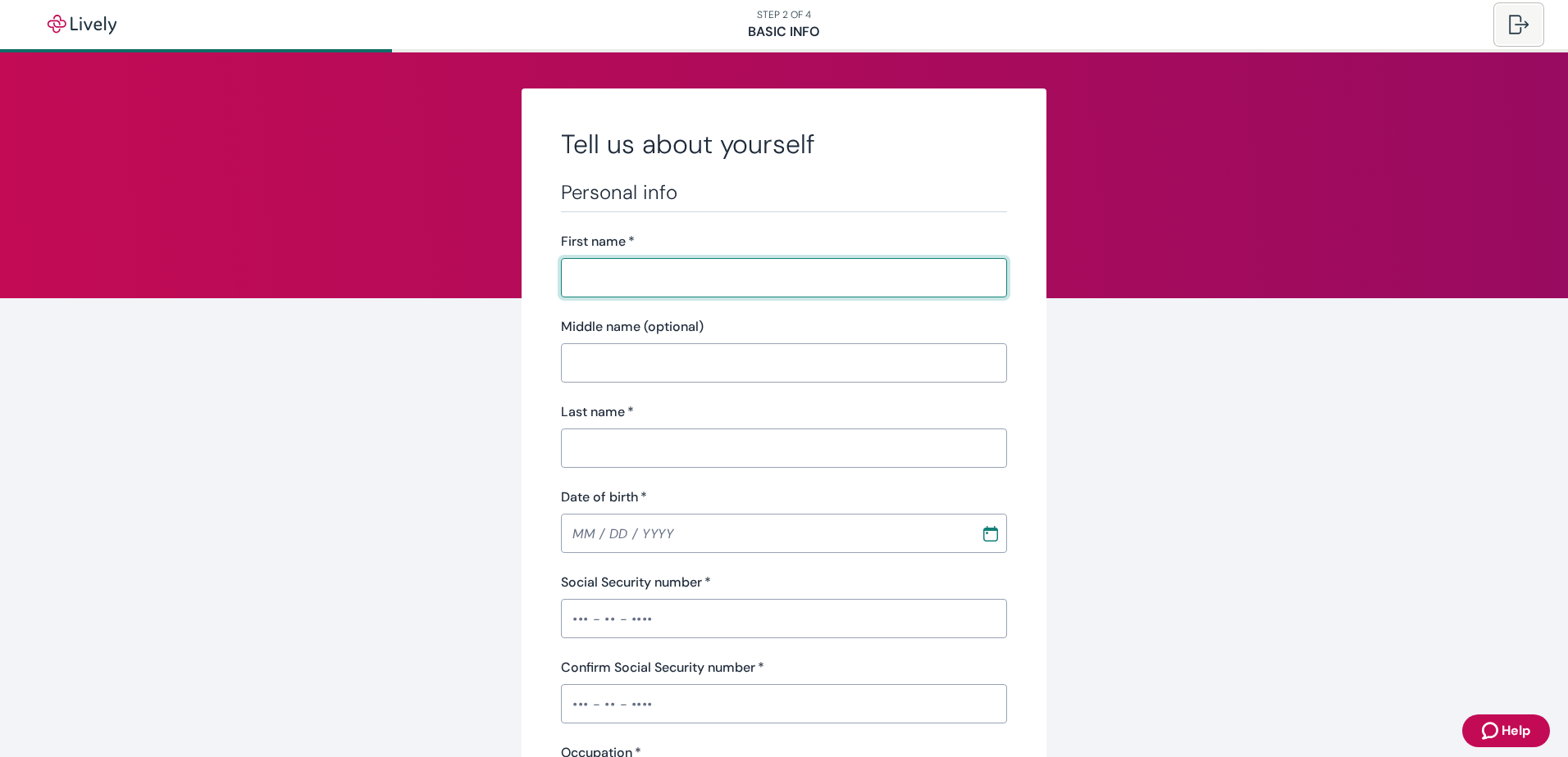
click at [1518, 17] on div at bounding box center [1518, 25] width 19 height 19
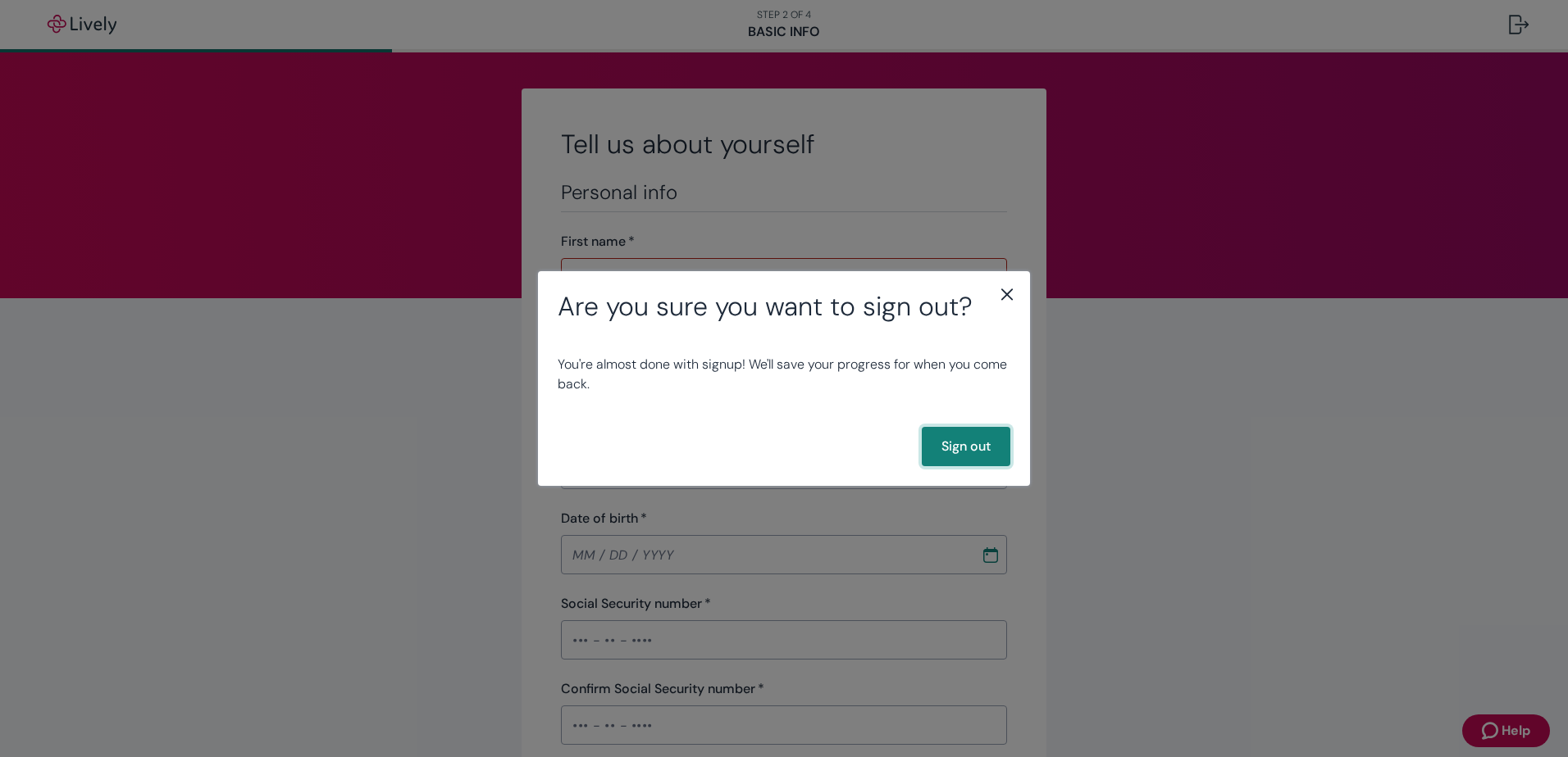
click at [968, 447] on button "Sign out" at bounding box center [966, 446] width 89 height 39
